Goal: Navigation & Orientation: Understand site structure

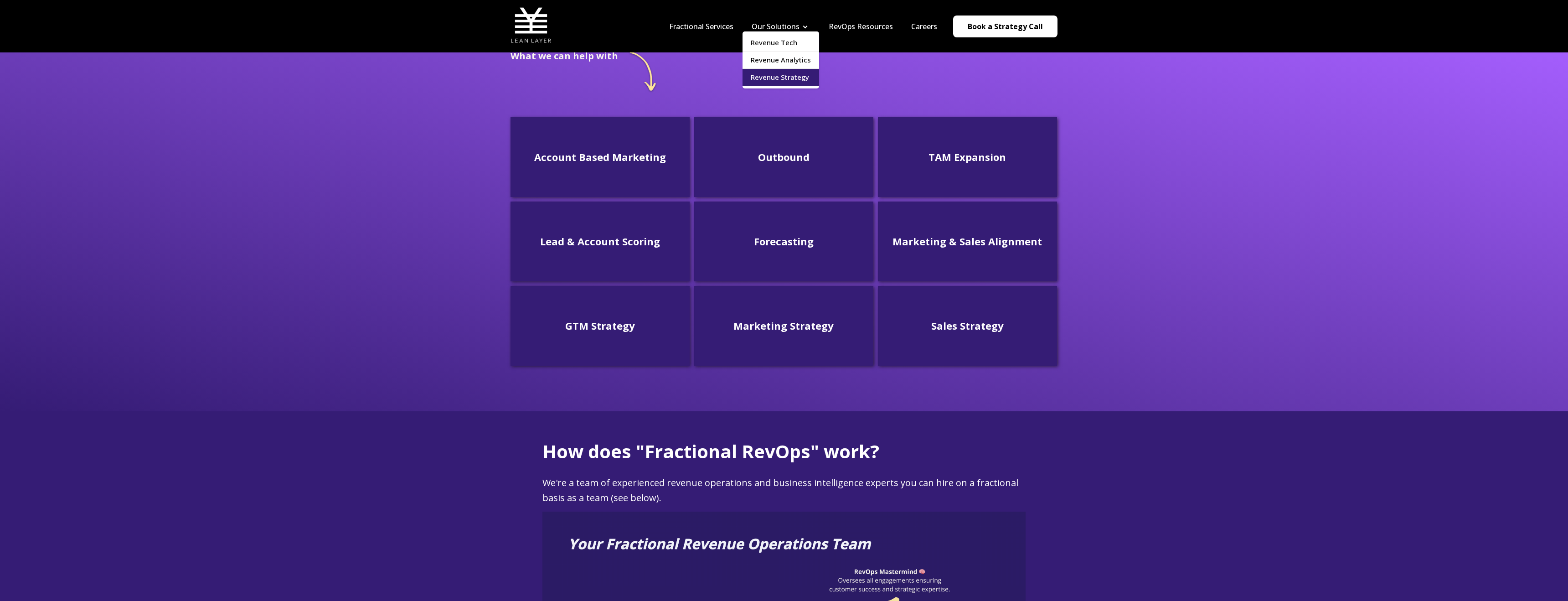
scroll to position [152, 0]
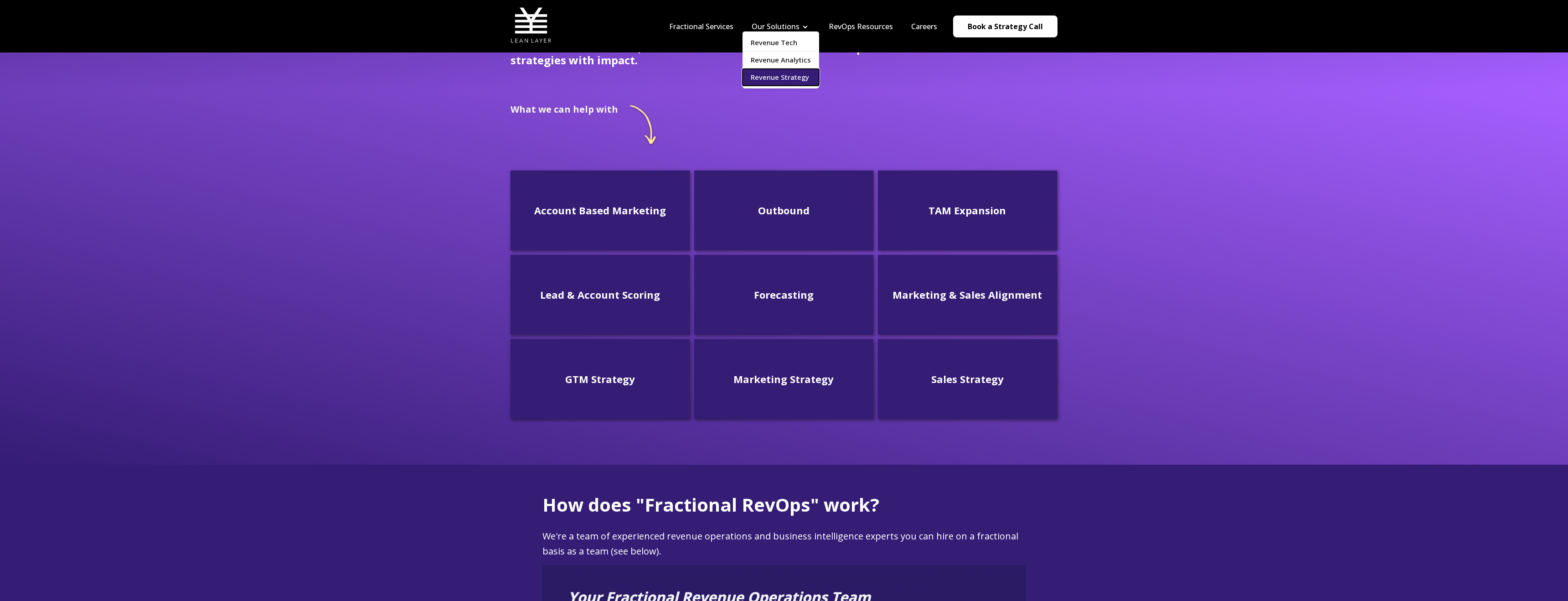
click at [765, 76] on link "Revenue Strategy" at bounding box center [781, 77] width 77 height 17
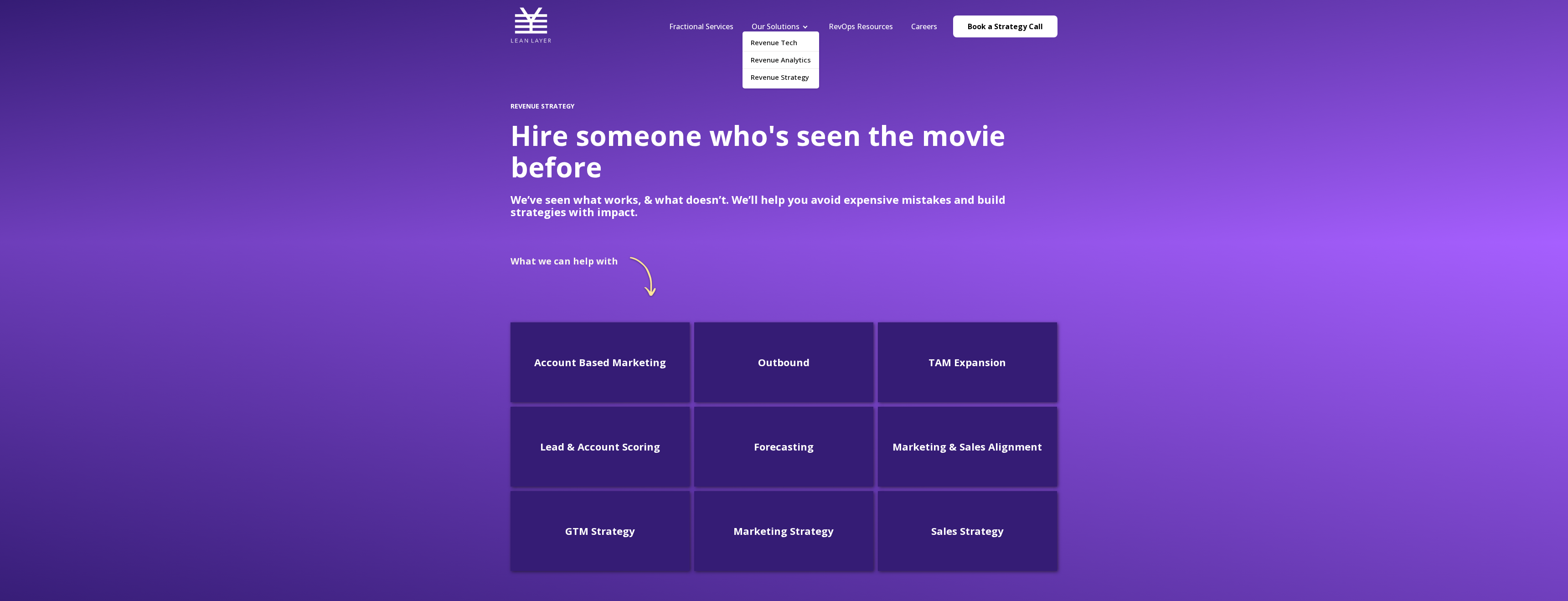
click at [772, 32] on ul "Revenue Tech Revenue Analytics Revenue Strategy" at bounding box center [781, 60] width 77 height 57
click at [775, 40] on link "Revenue Tech" at bounding box center [781, 43] width 77 height 17
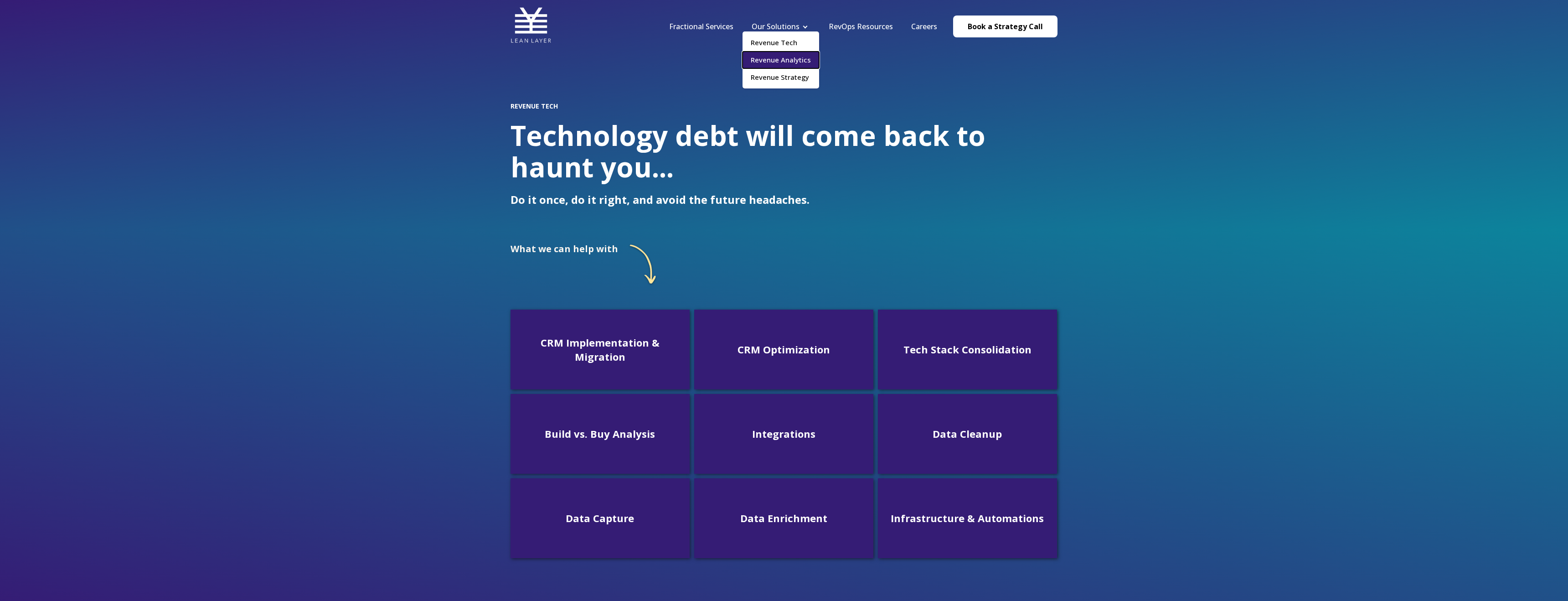
click at [786, 60] on link "Revenue Analytics" at bounding box center [781, 60] width 77 height 17
